Goal: Ask a question

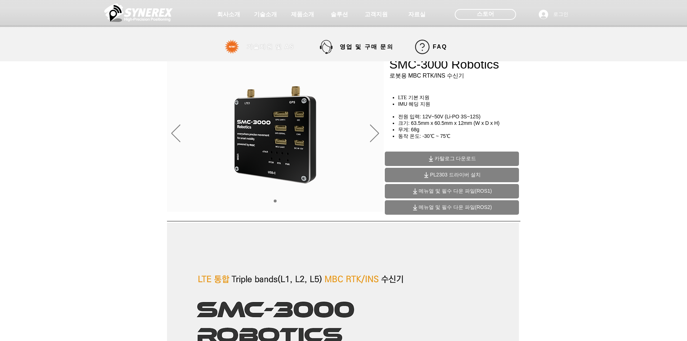
click at [294, 47] on span "기술지원 및 AS" at bounding box center [271, 47] width 48 height 8
select select "******"
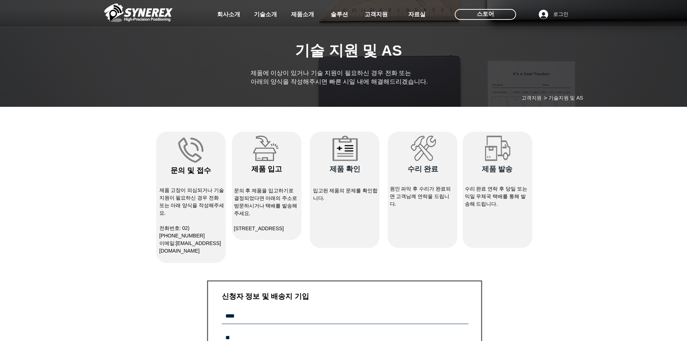
scroll to position [144, 0]
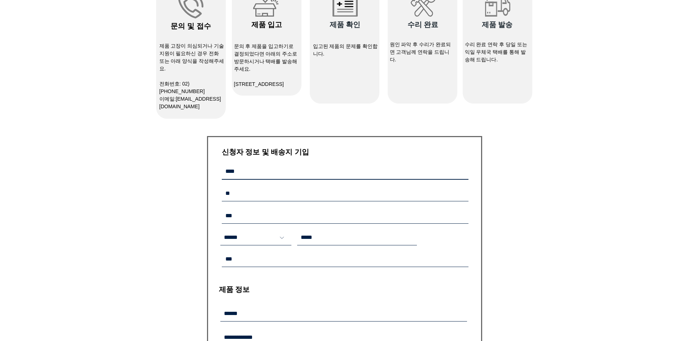
click at [296, 177] on input "main content" at bounding box center [345, 172] width 247 height 16
type input "***"
click at [202, 57] on p "제품 고장이 의심되거나 기술지원이 필요하신 경우 전화 또는 아래 양식을 작성해주세요." at bounding box center [192, 57] width 65 height 30
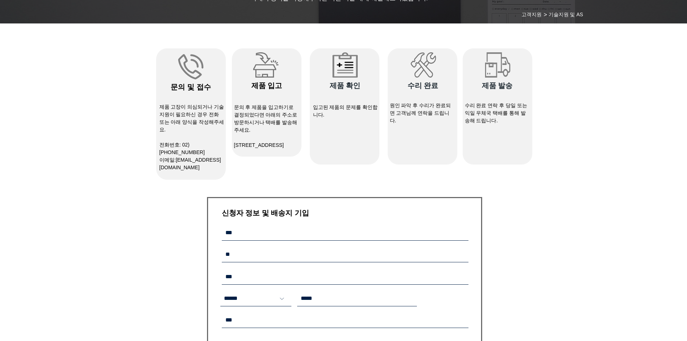
scroll to position [0, 0]
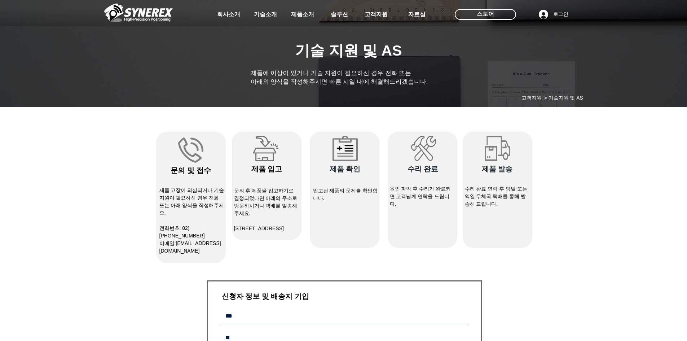
click at [190, 240] on link "[EMAIL_ADDRESS][DOMAIN_NAME]" at bounding box center [191, 246] width 62 height 13
click at [200, 240] on link "[EMAIL_ADDRESS][DOMAIN_NAME]" at bounding box center [191, 246] width 62 height 13
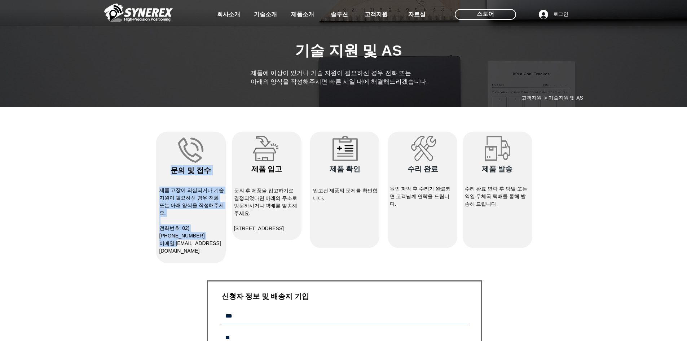
drag, startPoint x: 224, startPoint y: 237, endPoint x: 178, endPoint y: 239, distance: 46.2
click at [178, 239] on div "#comp-kywdvw72 svg [data-color="1"] {fill: #828282;} ​문의 및 접수 제품 고장이 의심되거나 기술지원…" at bounding box center [191, 197] width 70 height 131
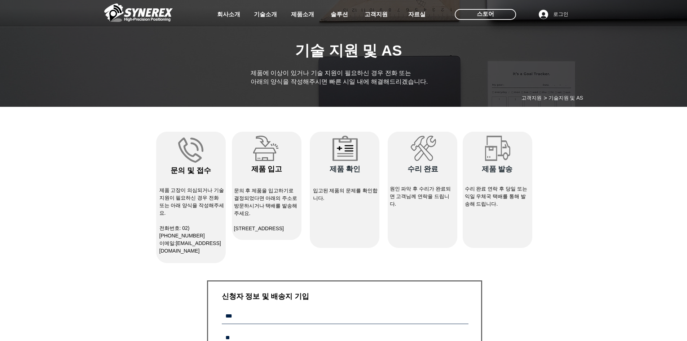
drag, startPoint x: 224, startPoint y: 238, endPoint x: 177, endPoint y: 237, distance: 47.3
click at [177, 240] on p "​이메일: [EMAIL_ADDRESS][DOMAIN_NAME]" at bounding box center [192, 247] width 65 height 15
copy link "[EMAIL_ADDRESS][DOMAIN_NAME]"
click at [357, 225] on div "main content" at bounding box center [345, 190] width 70 height 116
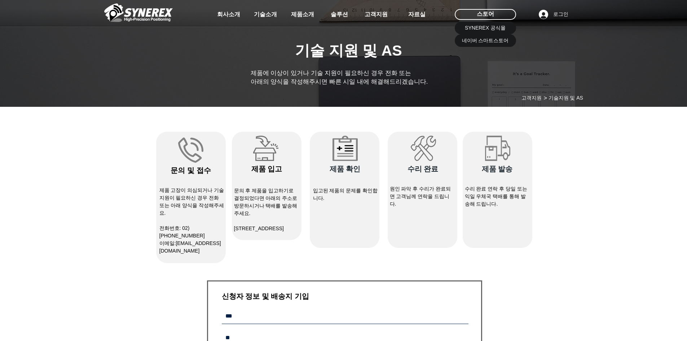
scroll to position [253, 0]
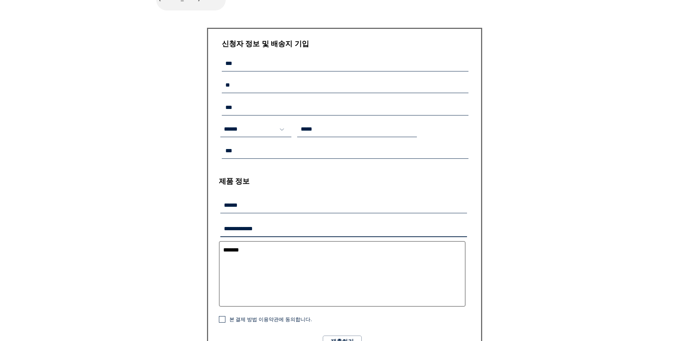
click at [236, 228] on input "main content" at bounding box center [343, 230] width 247 height 16
click at [464, 231] on input "**" at bounding box center [343, 230] width 247 height 16
click at [464, 224] on input "**" at bounding box center [343, 230] width 247 height 16
click at [462, 227] on input "*" at bounding box center [343, 230] width 247 height 16
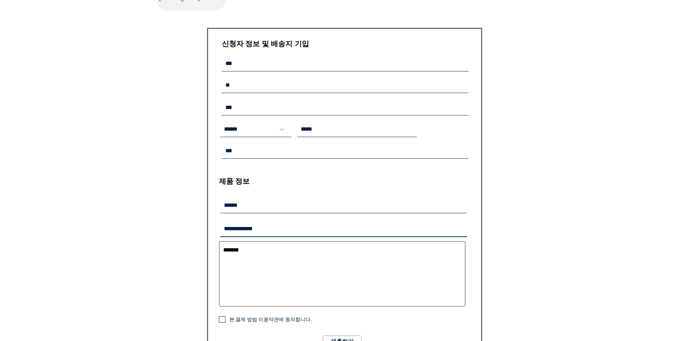
click at [462, 227] on input "*" at bounding box center [343, 230] width 247 height 16
type input "*"
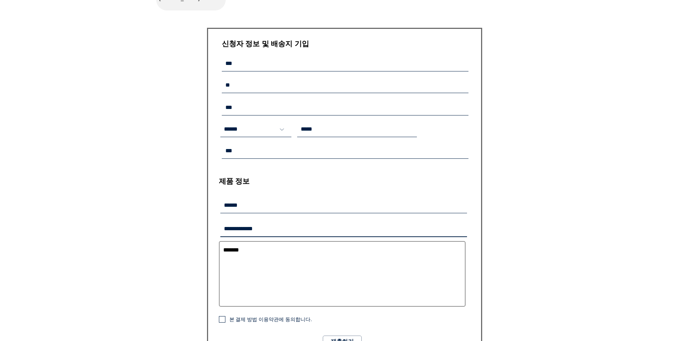
click at [462, 227] on input "*" at bounding box center [343, 230] width 247 height 16
click at [550, 201] on div "main content" at bounding box center [343, 130] width 687 height 544
click at [528, 118] on div "main content" at bounding box center [343, 130] width 687 height 544
